Goal: Communication & Community: Answer question/provide support

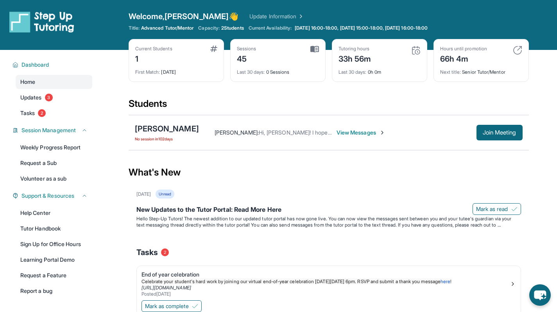
click at [382, 132] on span "View Messages" at bounding box center [360, 133] width 49 height 8
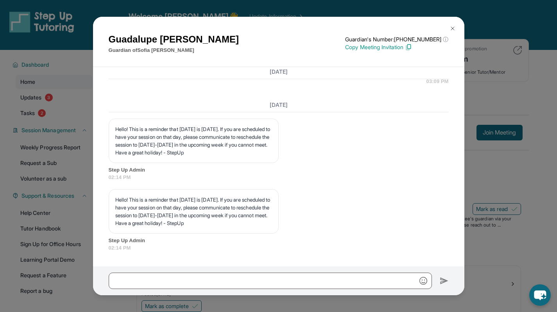
scroll to position [10684, 0]
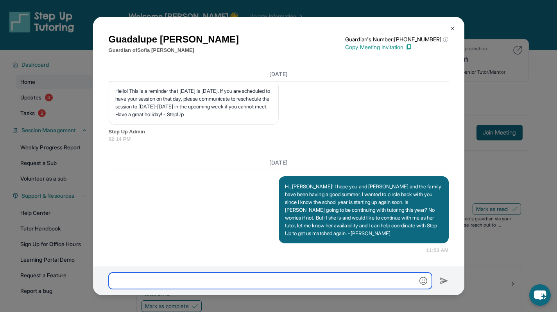
click at [329, 277] on input "text" at bounding box center [270, 281] width 323 height 16
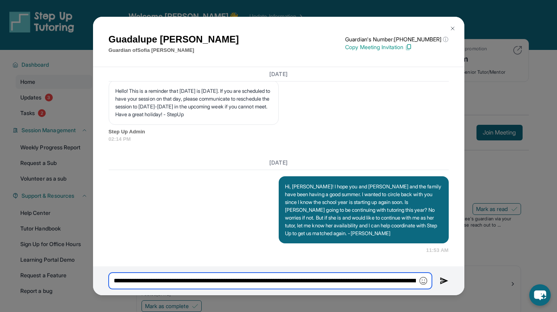
type input "**********"
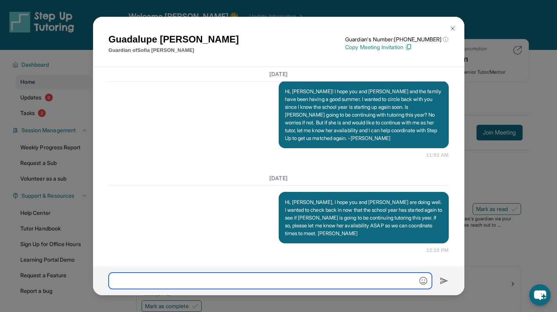
scroll to position [10779, 0]
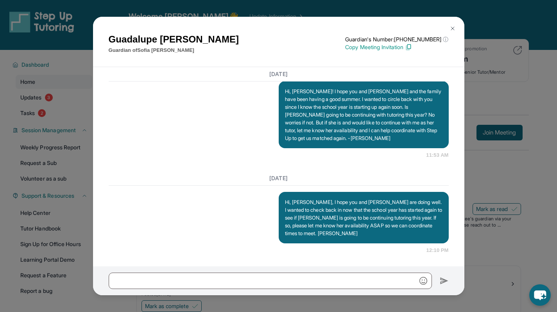
click at [450, 26] on img at bounding box center [452, 28] width 6 height 6
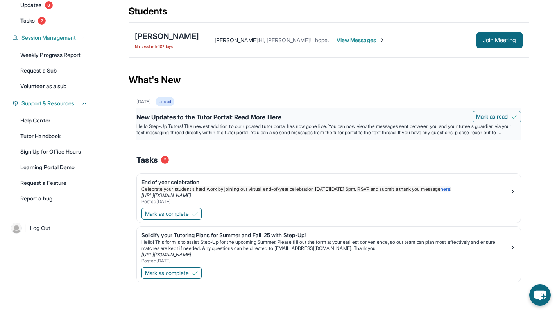
scroll to position [0, 0]
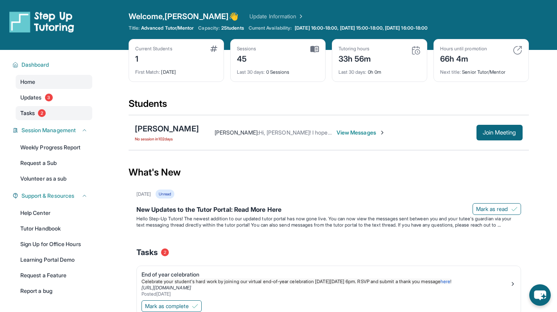
click at [20, 113] on link "Tasks 2" at bounding box center [54, 113] width 77 height 14
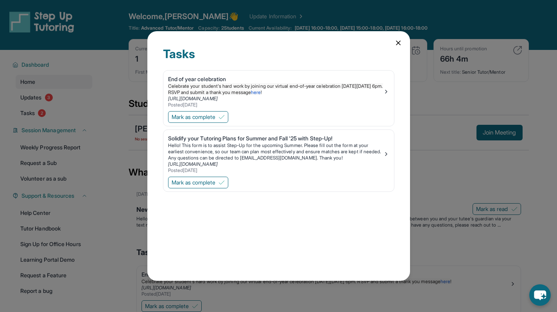
click at [396, 45] on icon at bounding box center [398, 43] width 4 height 4
